Goal: Task Accomplishment & Management: Use online tool/utility

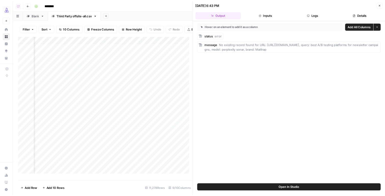
scroll to position [0, 256]
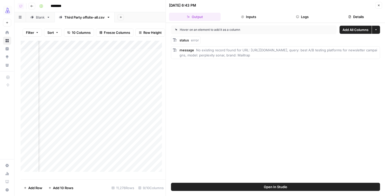
click at [119, 49] on div "Add Column" at bounding box center [93, 108] width 145 height 135
click at [79, 115] on span "Remove Column" at bounding box center [80, 117] width 45 height 5
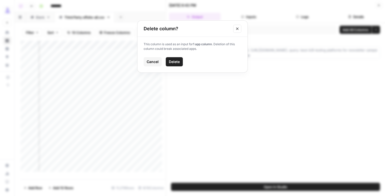
click at [172, 62] on span "Delete" at bounding box center [174, 61] width 11 height 5
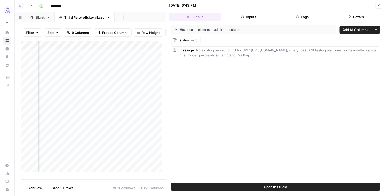
click at [97, 49] on div "Add Column" at bounding box center [93, 108] width 145 height 135
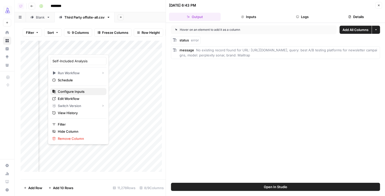
click at [83, 91] on span "Configure Inputs" at bounding box center [80, 91] width 45 height 5
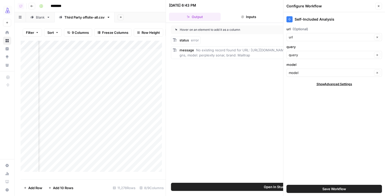
click at [326, 186] on span "Save Workflow" at bounding box center [334, 188] width 24 height 5
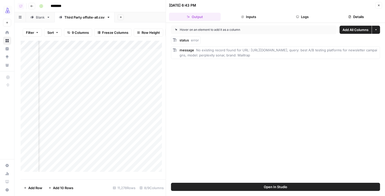
click at [88, 92] on div "Add Column" at bounding box center [93, 108] width 145 height 135
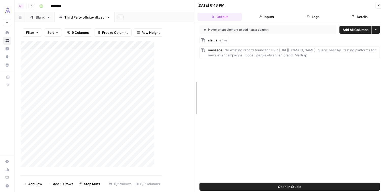
drag, startPoint x: 164, startPoint y: 7, endPoint x: 314, endPoint y: 14, distance: 150.2
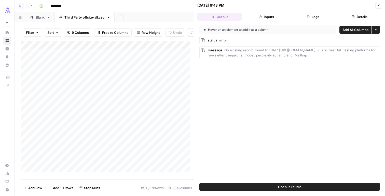
click at [76, 77] on div "Add Column" at bounding box center [107, 108] width 173 height 135
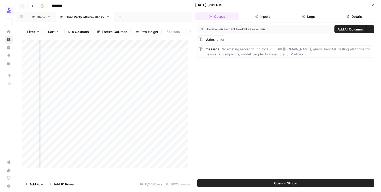
scroll to position [0, 182]
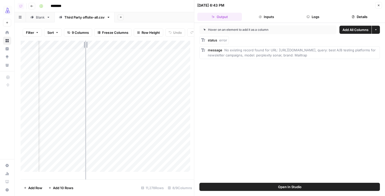
drag, startPoint x: 123, startPoint y: 48, endPoint x: 85, endPoint y: 48, distance: 37.4
click at [85, 48] on div "Add Column" at bounding box center [107, 108] width 173 height 135
click at [378, 5] on icon "button" at bounding box center [378, 6] width 2 height 2
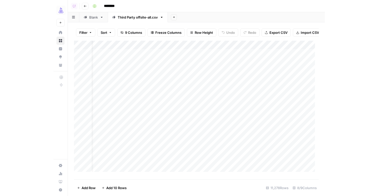
scroll to position [0, 4]
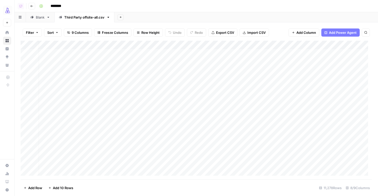
click at [122, 71] on div "Add Column" at bounding box center [197, 110] width 352 height 139
click at [28, 45] on div "Add Column" at bounding box center [197, 110] width 352 height 139
click at [25, 54] on div "Add Column" at bounding box center [197, 110] width 352 height 139
click at [311, 46] on div "Add Column" at bounding box center [197, 110] width 352 height 139
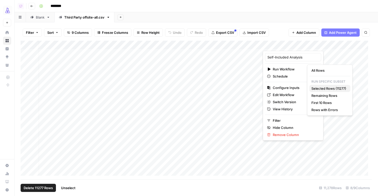
click at [318, 87] on span "Selected Rows (11277)" at bounding box center [329, 88] width 35 height 5
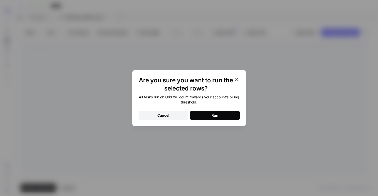
click at [216, 115] on div "Run" at bounding box center [215, 115] width 7 height 5
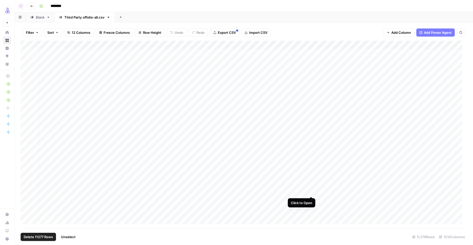
click at [312, 191] on div "Add Column" at bounding box center [244, 135] width 446 height 188
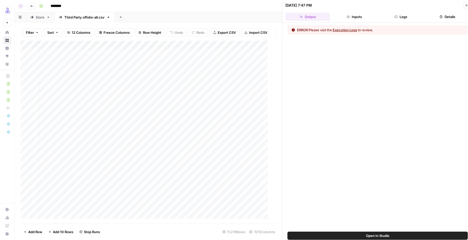
click at [400, 14] on button "Logs" at bounding box center [401, 17] width 45 height 8
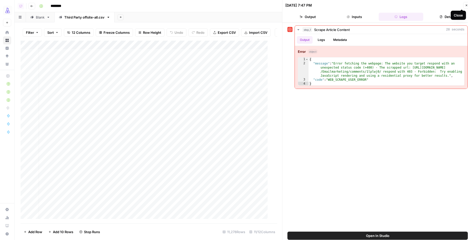
click at [438, 5] on button "Close" at bounding box center [466, 5] width 7 height 7
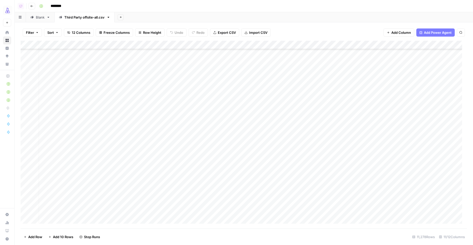
scroll to position [541, 4]
drag, startPoint x: 226, startPoint y: 43, endPoint x: 269, endPoint y: 44, distance: 43.3
click at [269, 44] on div "Add Column" at bounding box center [244, 135] width 446 height 188
click at [360, 83] on div "Add Column" at bounding box center [244, 135] width 446 height 188
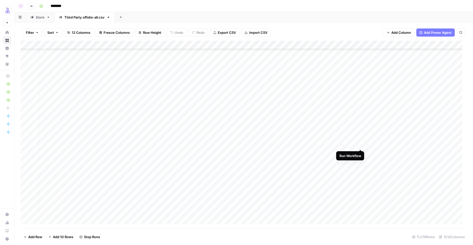
click at [360, 144] on div "Add Column" at bounding box center [244, 135] width 446 height 188
click at [353, 147] on div "Add Column" at bounding box center [244, 135] width 446 height 188
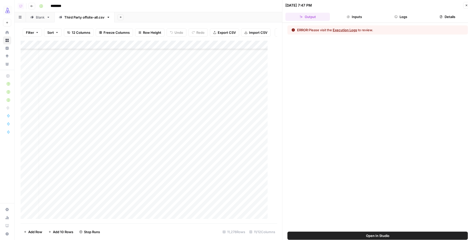
click at [406, 15] on button "Logs" at bounding box center [401, 17] width 45 height 8
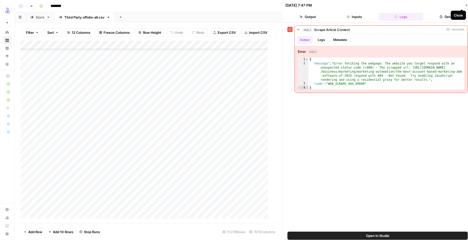
click at [438, 5] on icon "button" at bounding box center [466, 5] width 3 height 3
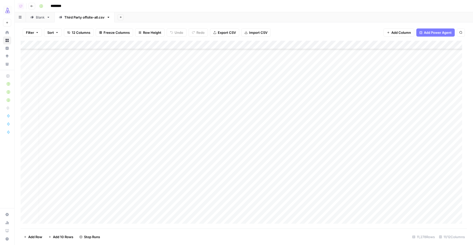
scroll to position [1350, 4]
click at [119, 17] on icon "button" at bounding box center [120, 17] width 3 height 3
click at [141, 62] on span "CSV" at bounding box center [146, 59] width 37 height 5
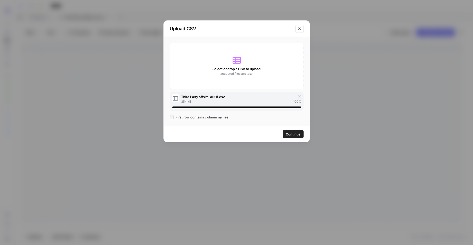
click at [284, 133] on button "Continue" at bounding box center [293, 134] width 21 height 8
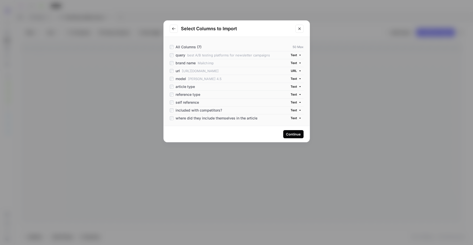
click at [171, 98] on div "self reference Text" at bounding box center [237, 102] width 134 height 8
click at [185, 108] on span "included with competitors?" at bounding box center [199, 110] width 46 height 5
click at [191, 116] on span "where did they include themselves in the article" at bounding box center [217, 118] width 82 height 5
click at [290, 136] on div "Continue" at bounding box center [293, 134] width 15 height 5
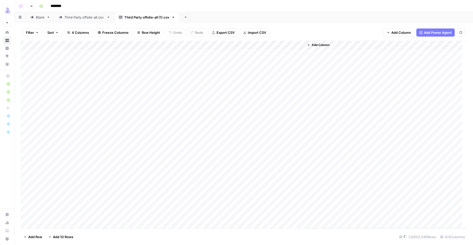
click at [316, 45] on span "Add Column" at bounding box center [321, 45] width 18 height 5
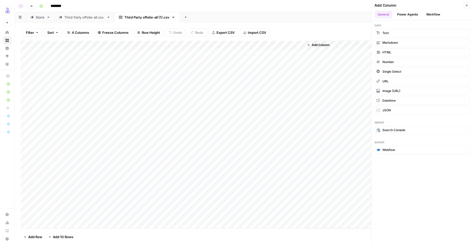
click at [414, 15] on button "Power Agents" at bounding box center [407, 15] width 27 height 8
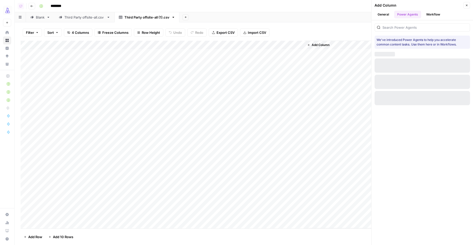
click at [431, 14] on button "Workflow" at bounding box center [433, 15] width 20 height 8
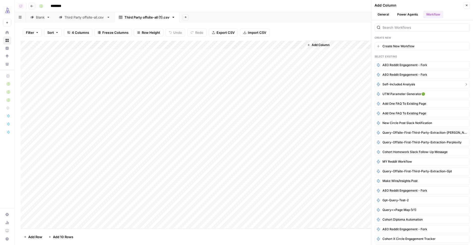
click at [409, 85] on span "Self-Included Analysis" at bounding box center [398, 84] width 33 height 5
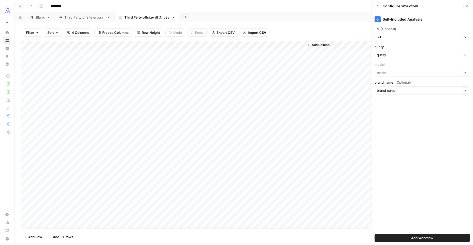
click at [424, 221] on span "Add Workflow" at bounding box center [422, 238] width 22 height 5
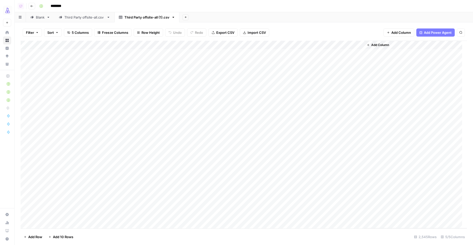
click at [360, 45] on div "Add Column" at bounding box center [244, 135] width 446 height 188
click at [371, 57] on span "All Rows" at bounding box center [377, 56] width 32 height 5
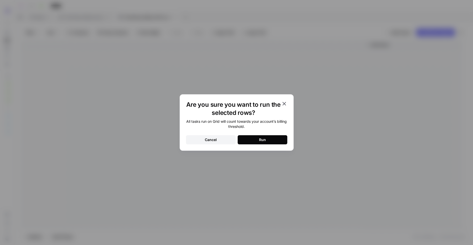
click at [274, 139] on button "Run" at bounding box center [263, 139] width 50 height 9
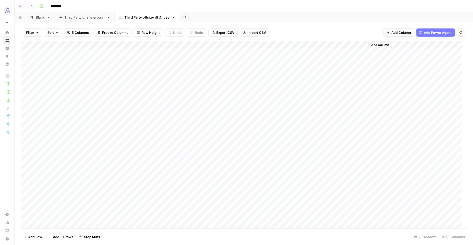
click at [87, 20] on link "Third Party offsite-all.csv" at bounding box center [84, 17] width 60 height 10
click at [144, 19] on div "Third Party offsite-all (1).csv" at bounding box center [146, 17] width 45 height 5
click at [82, 18] on div "Third Party offsite-all.csv" at bounding box center [84, 17] width 40 height 5
click at [142, 19] on div "Third Party offsite-all (1).csv" at bounding box center [146, 17] width 45 height 5
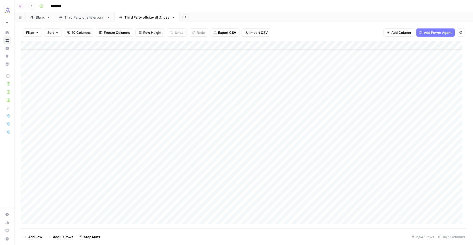
scroll to position [1443, 0]
click at [358, 115] on div "Add Column" at bounding box center [244, 135] width 446 height 188
click at [31, 34] on span "Filter" at bounding box center [30, 32] width 8 height 5
click at [60, 57] on button "Add Filter" at bounding box center [123, 57] width 189 height 7
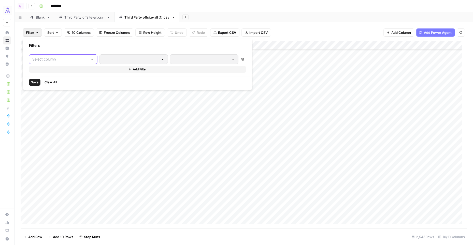
click at [54, 59] on input "text" at bounding box center [60, 59] width 56 height 5
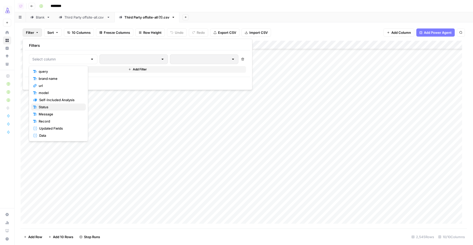
click at [45, 107] on span "Status" at bounding box center [60, 107] width 43 height 5
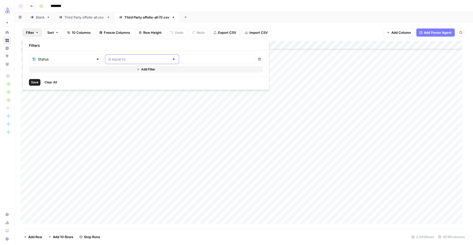
click at [108, 59] on input "text" at bounding box center [138, 59] width 61 height 5
click at [106, 107] on span "is not equal to" at bounding box center [118, 107] width 49 height 5
type input "is not equal to"
click at [166, 51] on div "Status is not equal to Delete Add Filter" at bounding box center [146, 63] width 242 height 26
click at [184, 60] on input "text" at bounding box center [217, 59] width 67 height 5
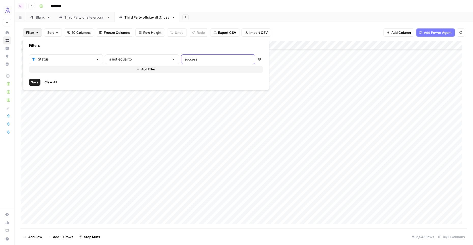
type input "success"
click at [33, 79] on button "Save" at bounding box center [34, 82] width 11 height 7
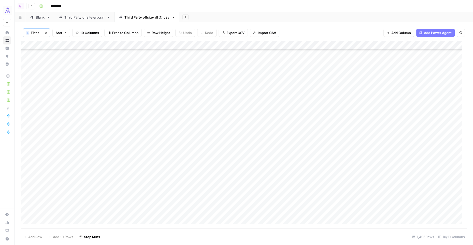
scroll to position [3345, 0]
click at [84, 16] on div "Third Party offsite-all.csv" at bounding box center [84, 17] width 40 height 5
click at [27, 33] on span "Filter" at bounding box center [30, 32] width 8 height 5
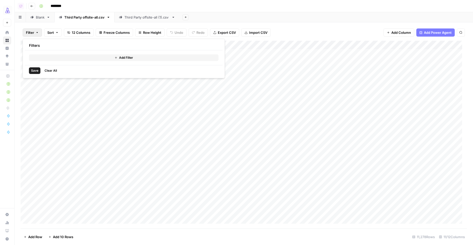
click at [70, 57] on button "Add Filter" at bounding box center [123, 57] width 189 height 7
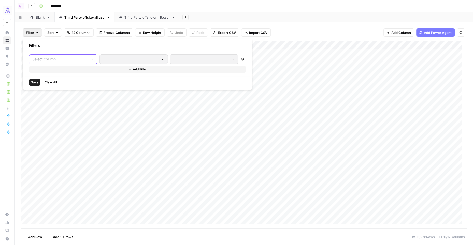
click at [54, 60] on input "text" at bounding box center [60, 59] width 56 height 5
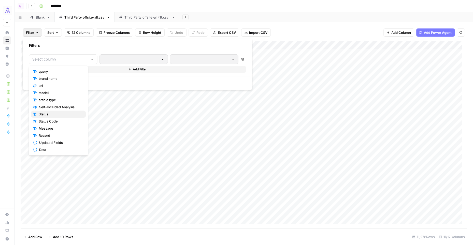
click at [41, 114] on span "Status" at bounding box center [60, 114] width 43 height 5
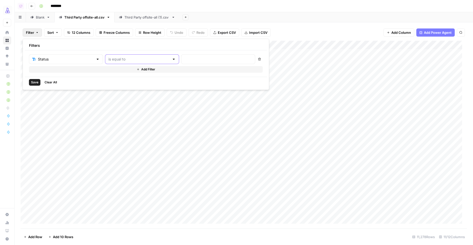
click at [110, 57] on input "text" at bounding box center [138, 59] width 61 height 5
click at [103, 93] on span "not contains" at bounding box center [118, 92] width 49 height 5
type input "not contains"
click at [181, 55] on div at bounding box center [218, 59] width 74 height 10
type input "success"
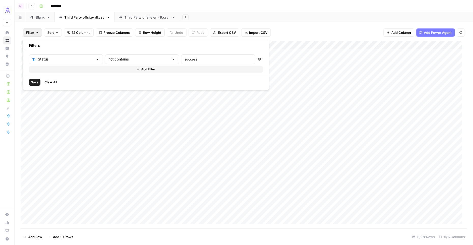
click at [35, 82] on span "Save" at bounding box center [34, 82] width 7 height 5
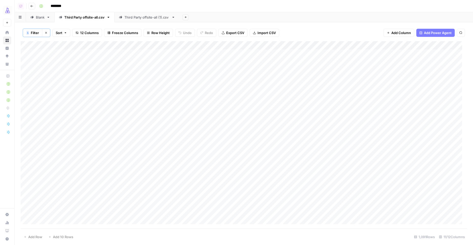
click at [359, 44] on div "Add Column" at bounding box center [244, 135] width 446 height 188
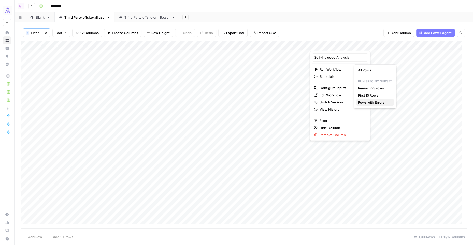
click at [366, 101] on span "Rows with Errors" at bounding box center [374, 102] width 32 height 5
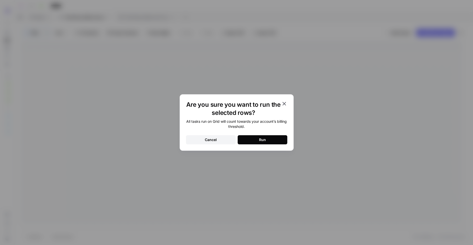
click at [263, 141] on div "Run" at bounding box center [262, 139] width 7 height 5
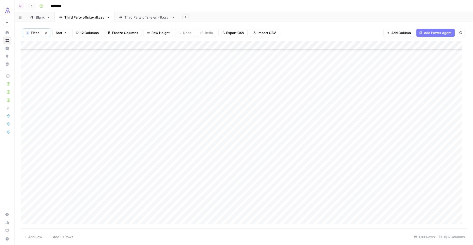
scroll to position [517, 0]
click at [366, 47] on div "Add Column" at bounding box center [244, 135] width 446 height 188
click at [375, 57] on span "All Rows" at bounding box center [383, 56] width 32 height 5
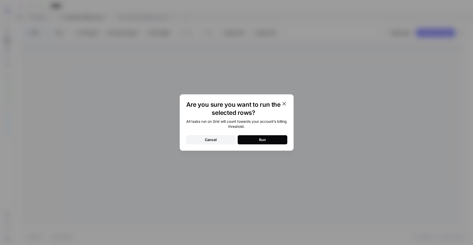
drag, startPoint x: 249, startPoint y: 140, endPoint x: 244, endPoint y: 136, distance: 6.5
click at [249, 140] on button "Run" at bounding box center [263, 139] width 50 height 9
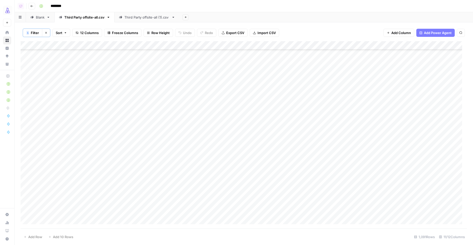
click at [144, 17] on div "Third Party offsite-all (1).csv" at bounding box center [146, 17] width 45 height 5
click at [359, 140] on div "Add Column" at bounding box center [244, 135] width 446 height 188
click at [354, 45] on div "Add Column" at bounding box center [244, 135] width 446 height 188
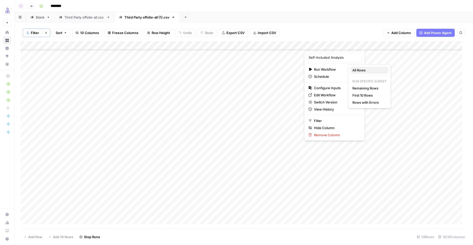
click at [355, 69] on span "All Rows" at bounding box center [368, 70] width 32 height 5
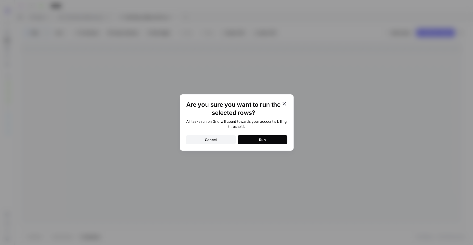
click at [245, 141] on button "Run" at bounding box center [263, 139] width 50 height 9
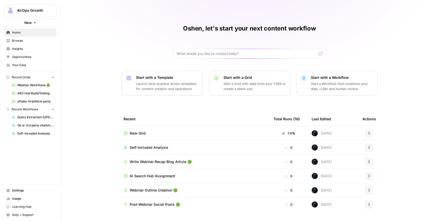
click at [10, 37] on link "Browse" at bounding box center [30, 41] width 53 height 8
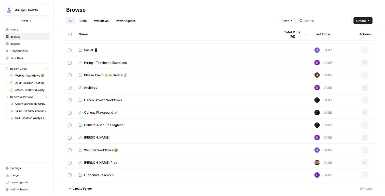
scroll to position [255, 0]
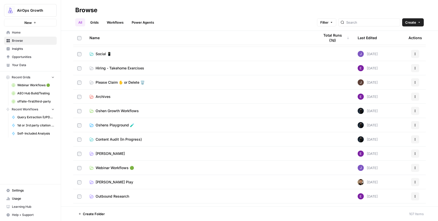
click at [102, 124] on span "Oshens Playground 🧪" at bounding box center [115, 125] width 39 height 5
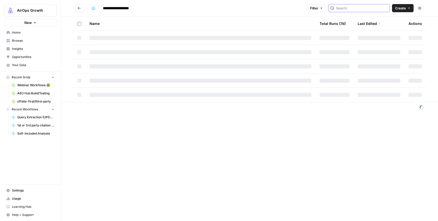
click at [359, 9] on input "search" at bounding box center [362, 8] width 52 height 5
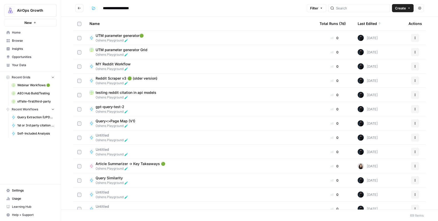
click at [104, 80] on span "Reddit Scraper v3 🟢 (older version)" at bounding box center [127, 78] width 62 height 5
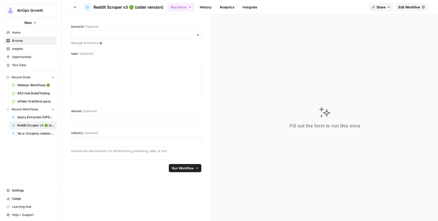
click at [405, 6] on span "Edit Workflow" at bounding box center [410, 7] width 22 height 5
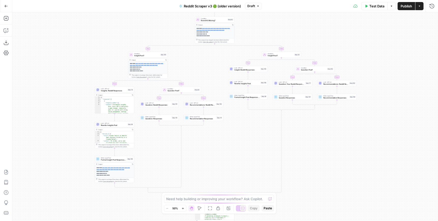
click at [211, 156] on div "**********" at bounding box center [225, 116] width 426 height 209
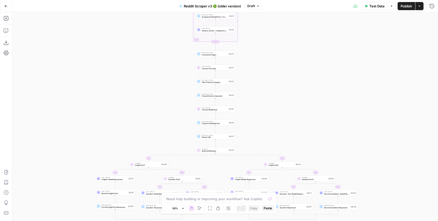
click at [153, 94] on div "true true false true false true false true false true false false Workflow Inpu…" at bounding box center [225, 116] width 426 height 209
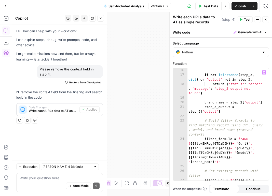
scroll to position [102, 0]
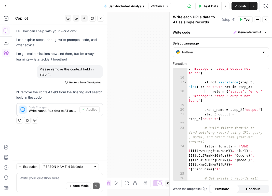
click at [39, 183] on div "Auto Mode Send" at bounding box center [60, 186] width 80 height 11
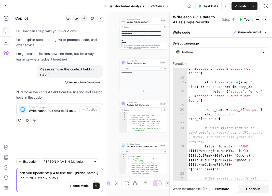
type textarea "can you update step 4 to use the {{brand_name}} input, NOT step 2 output"
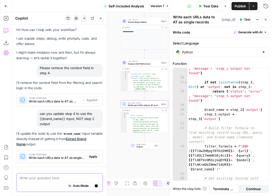
scroll to position [24, 0]
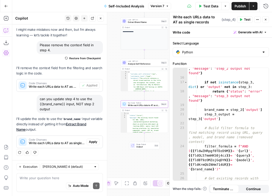
click at [89, 141] on span "Apply" at bounding box center [93, 142] width 8 height 5
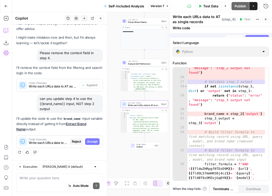
scroll to position [16, 0]
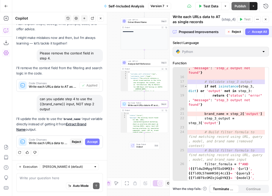
click at [87, 141] on span "Accept" at bounding box center [92, 142] width 10 height 5
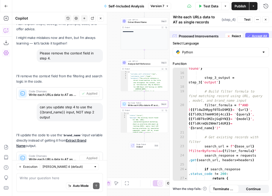
scroll to position [32, 0]
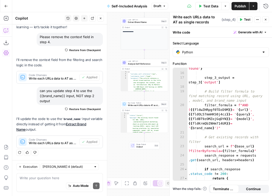
click at [241, 18] on icon "button" at bounding box center [240, 19] width 3 height 3
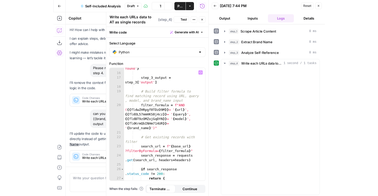
scroll to position [32, 0]
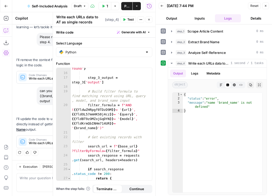
click at [106, 6] on button "Test Data" at bounding box center [104, 6] width 13 height 8
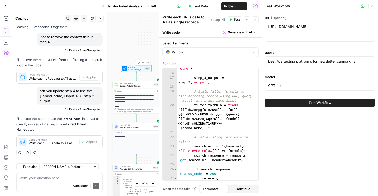
click at [133, 69] on span "Input Settings" at bounding box center [135, 69] width 15 height 3
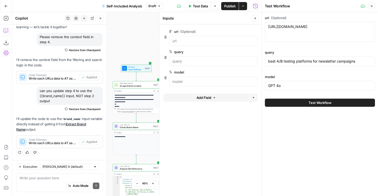
click at [183, 96] on button "Add Field" at bounding box center [206, 98] width 85 height 8
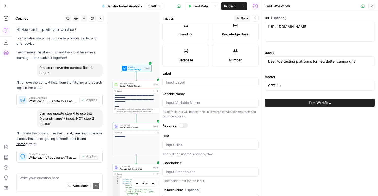
click at [191, 87] on form "Input type Short Text Long Text Single Select Multi Select JSON File Text File …" at bounding box center [210, 110] width 102 height 172
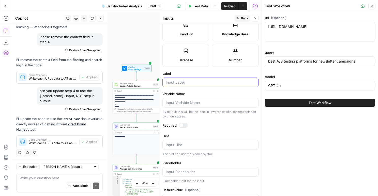
click at [193, 83] on input "Label" at bounding box center [211, 82] width 90 height 5
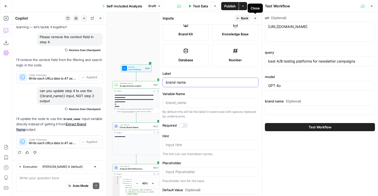
type input "brand name"
click at [254, 17] on icon "button" at bounding box center [255, 18] width 3 height 3
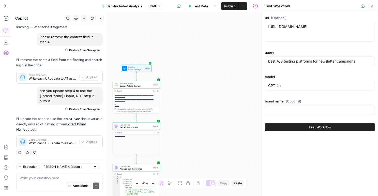
click at [289, 103] on span "(Optional)" at bounding box center [294, 101] width 16 height 5
click at [289, 108] on input "brand name (Optional)" at bounding box center [320, 110] width 104 height 5
paste input "Benchmark Email"
type input "Benchmark Email"
click at [299, 126] on button "Test Workflow" at bounding box center [320, 127] width 110 height 8
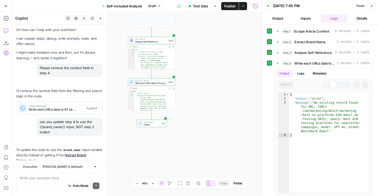
scroll to position [32, 0]
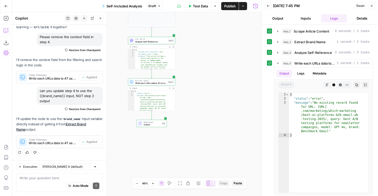
click at [199, 8] on span "Test Data" at bounding box center [200, 6] width 15 height 5
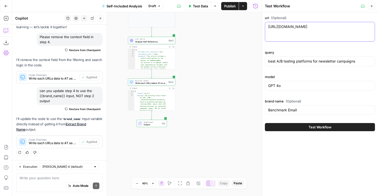
click at [276, 28] on textarea "https://knowhowcentral.com/marketing/which-marketing/best-ai-platforms-b2b-emai…" at bounding box center [320, 26] width 104 height 5
click at [278, 111] on input "Benchmark Email" at bounding box center [320, 110] width 104 height 5
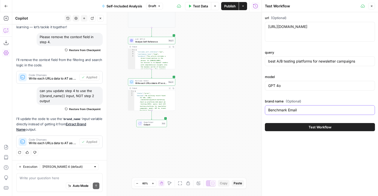
click at [278, 111] on input "Benchmark Email" at bounding box center [320, 110] width 104 height 5
paste input "Mailchimp"
type input "Mailchimp"
click at [325, 62] on input "best A/B testing platforms for newsletter campaigns" at bounding box center [320, 61] width 104 height 5
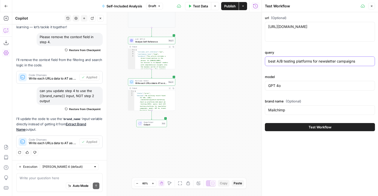
click at [325, 62] on input "best A/B testing platforms for newsletter campaigns" at bounding box center [320, 61] width 104 height 5
click at [327, 128] on span "Test Workflow" at bounding box center [320, 127] width 23 height 5
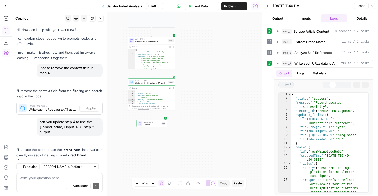
scroll to position [32, 0]
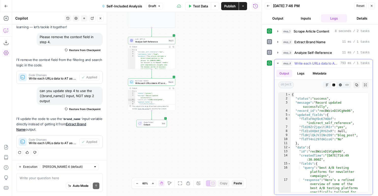
type textarea "**********"
click at [162, 83] on span "Write each URLs data to AT as single records" at bounding box center [151, 83] width 32 height 3
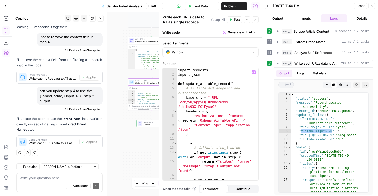
click at [208, 139] on div "import requests import json def update_airtable_record ( ) : # Airtable API end…" at bounding box center [215, 131] width 77 height 126
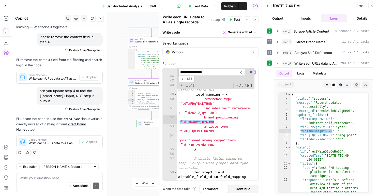
scroll to position [337, 0]
type input "**********"
click at [229, 6] on span "Publish" at bounding box center [229, 6] width 11 height 5
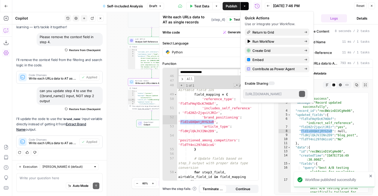
scroll to position [32, 0]
